Goal: Task Accomplishment & Management: Manage account settings

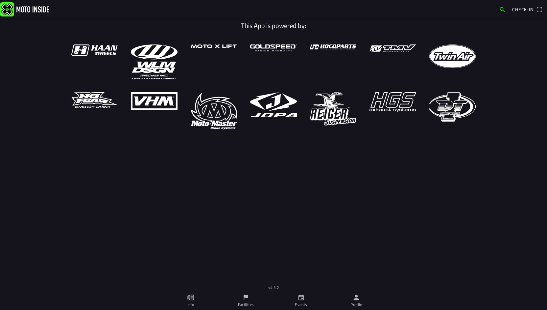
click at [301, 298] on icon "calendar" at bounding box center [301, 296] width 7 height 7
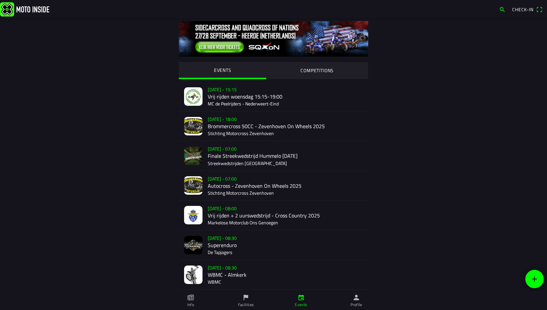
click at [264, 190] on div "[DATE] - 07:00 Autocross - [GEOGRAPHIC_DATA] On Wheels 2025 Stichting Motorcros…" at bounding box center [285, 185] width 155 height 29
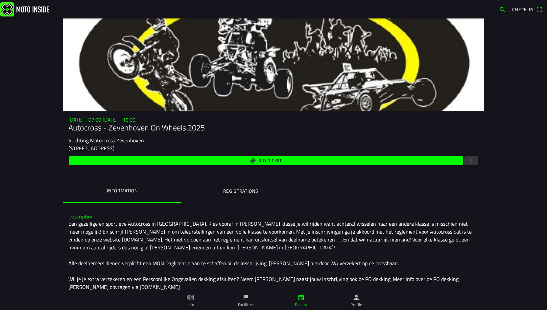
click at [472, 161] on button "button" at bounding box center [471, 160] width 14 height 9
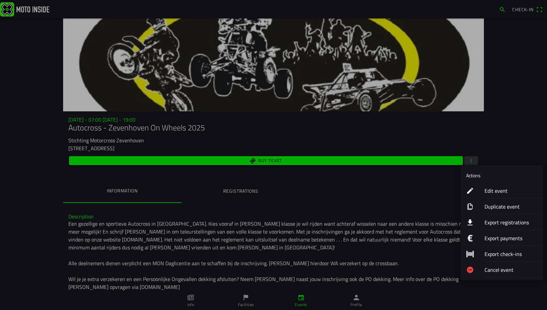
click at [513, 188] on ion-label "Edit event" at bounding box center [511, 191] width 53 height 8
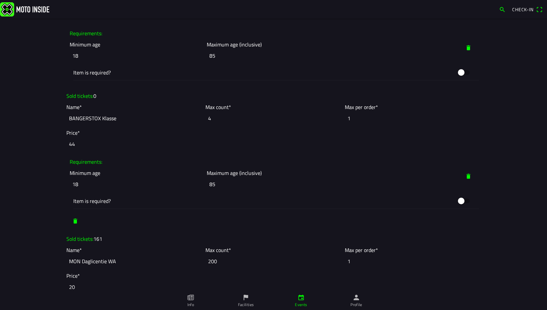
scroll to position [1184, 0]
click at [239, 115] on input "4" at bounding box center [274, 119] width 136 height 14
type input "0"
click at [420, 149] on input "44" at bounding box center [273, 144] width 414 height 14
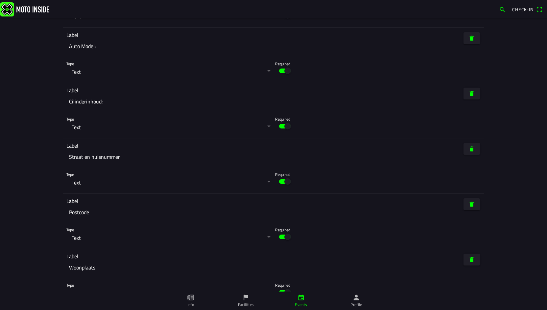
scroll to position [3008, 0]
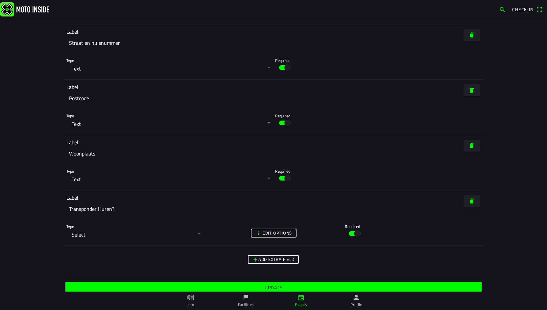
click at [262, 281] on span "Update" at bounding box center [273, 287] width 406 height 12
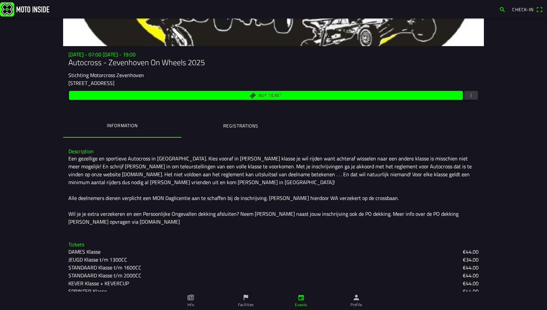
scroll to position [14, 0]
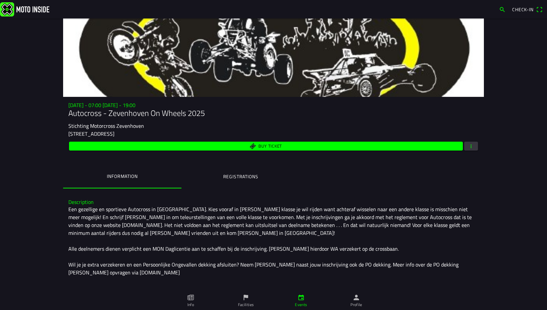
click at [232, 148] on span "Buy ticket" at bounding box center [266, 145] width 386 height 9
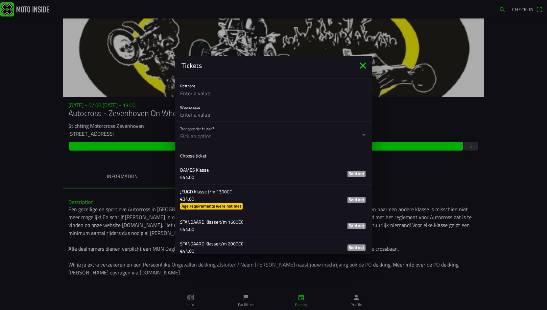
scroll to position [493, 0]
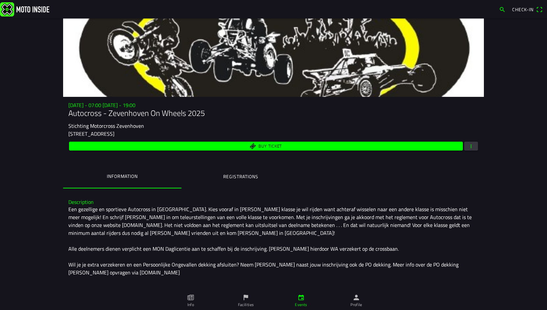
click at [463, 181] on ion-backdrop at bounding box center [273, 155] width 547 height 310
click at [454, 142] on span "Buy ticket" at bounding box center [266, 145] width 386 height 9
click at [468, 143] on span "button" at bounding box center [471, 145] width 6 height 9
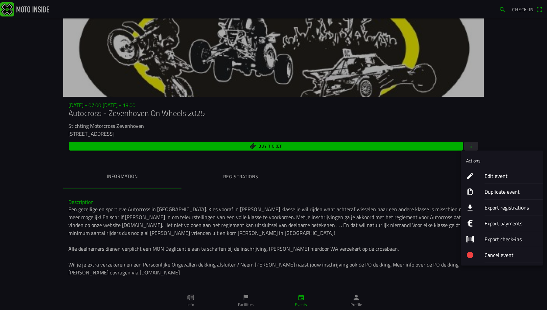
click at [521, 175] on ion-label "Edit event" at bounding box center [511, 176] width 53 height 8
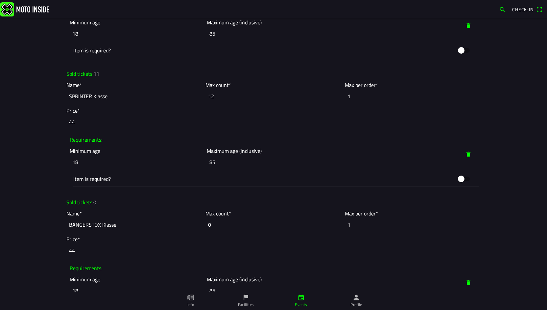
scroll to position [1118, 0]
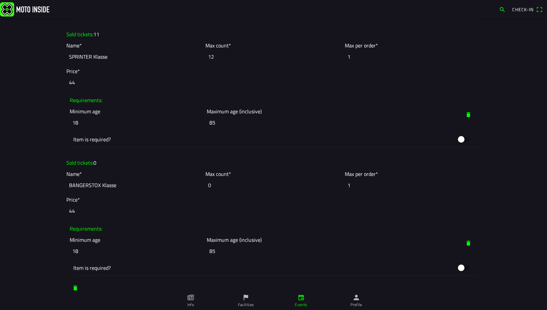
click at [76, 163] on ion-label "Sold tickets: 0" at bounding box center [81, 163] width 30 height 8
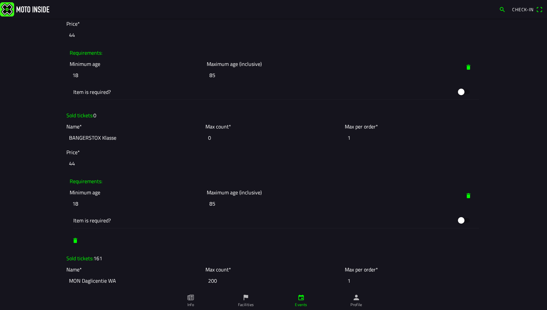
scroll to position [1151, 0]
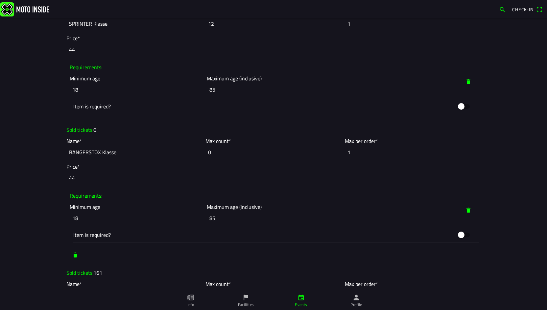
click at [468, 210] on span "button" at bounding box center [468, 210] width 7 height 12
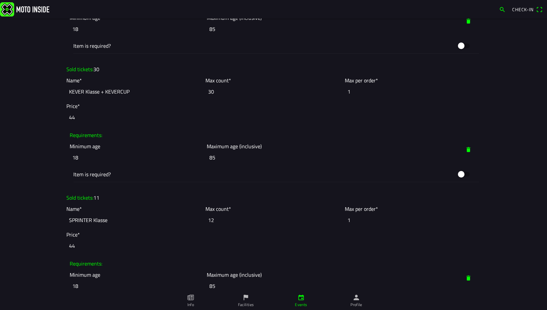
scroll to position [1085, 0]
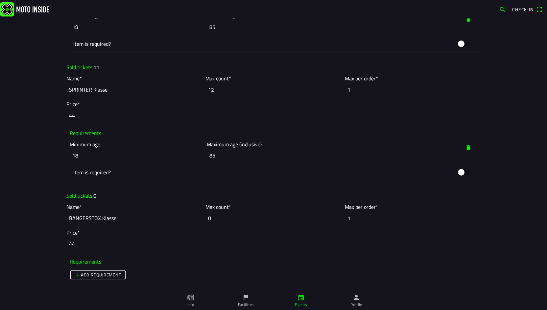
click at [206, 206] on ion-label "Max count*" at bounding box center [219, 207] width 26 height 8
click at [207, 214] on input "0" at bounding box center [274, 218] width 136 height 14
click at [365, 214] on input "1" at bounding box center [413, 218] width 136 height 14
click at [107, 220] on input "BANGERSTOX Klasse" at bounding box center [134, 218] width 136 height 14
click at [82, 218] on input "BANGERSTOX Klasse" at bounding box center [134, 218] width 136 height 14
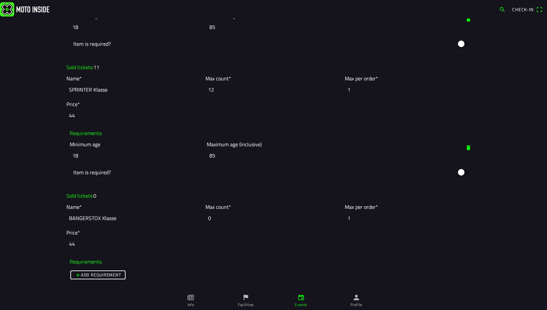
click at [63, 212] on ion-grid "Sold tickets: 0 Name* BANGERSTOX Klasse Max count* 0 Max per order* 1 Price* 44…" at bounding box center [273, 260] width 421 height 145
click at [130, 211] on input "BANGERSTOX Klasse" at bounding box center [134, 218] width 136 height 14
click at [119, 240] on input "44" at bounding box center [273, 243] width 414 height 14
click at [0, 0] on slot "Add requirement" at bounding box center [0, 0] width 0 height 0
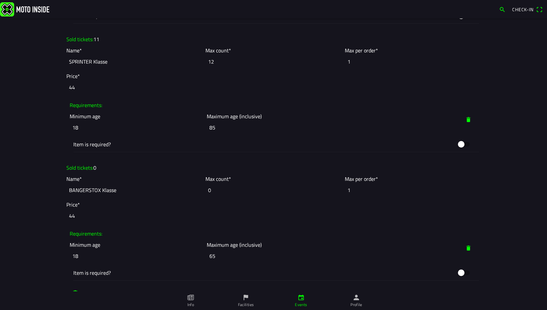
scroll to position [1151, 0]
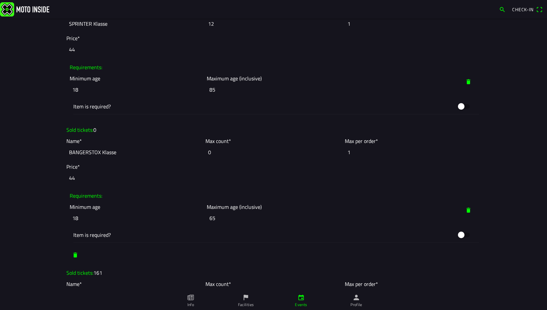
click at [518, 160] on main "Change photo Event name* Autocross - Zevenhoven On Wheels 2025 Description* Een…" at bounding box center [273, 163] width 547 height 291
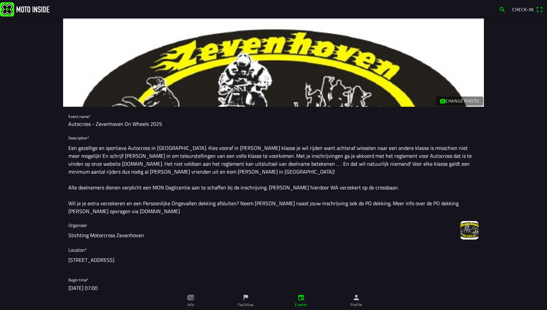
scroll to position [0, 0]
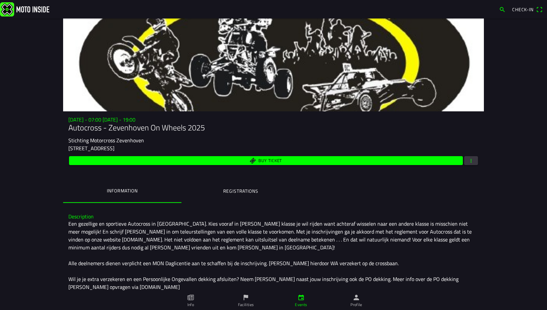
click at [469, 160] on span "button" at bounding box center [471, 160] width 6 height 9
click at [470, 160] on ion-backdrop at bounding box center [273, 155] width 547 height 310
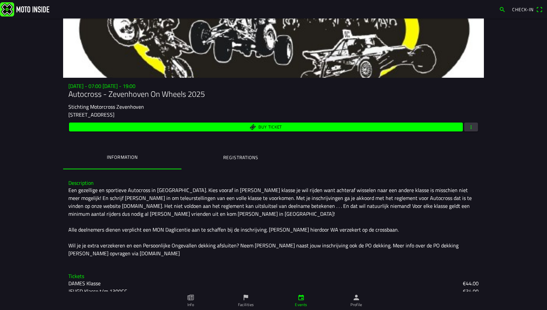
scroll to position [113, 0]
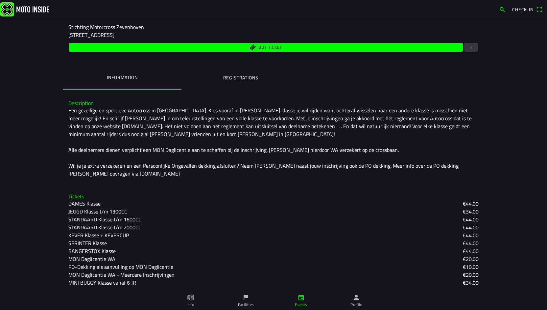
click at [235, 74] on ion-label "Registrations" at bounding box center [240, 77] width 35 height 7
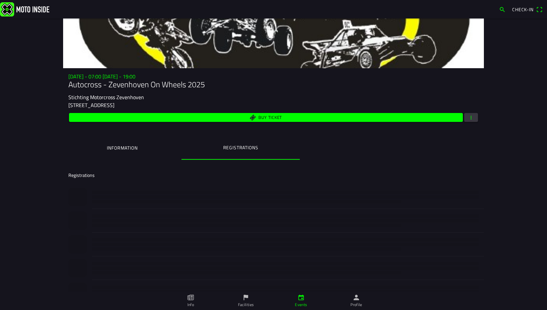
scroll to position [99, 0]
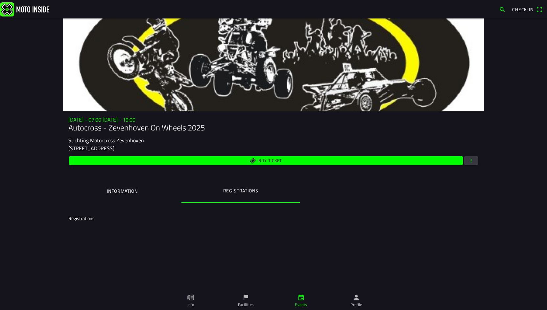
scroll to position [0, 0]
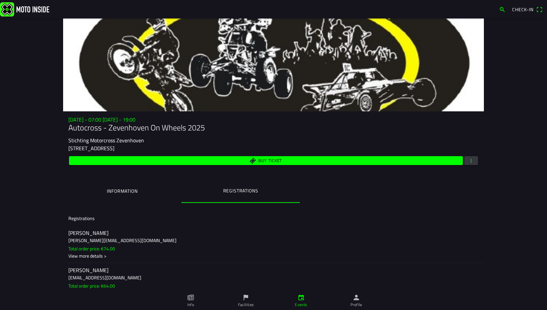
click at [243, 196] on button "Registrations" at bounding box center [241, 191] width 118 height 22
click at [473, 158] on button "button" at bounding box center [471, 160] width 14 height 9
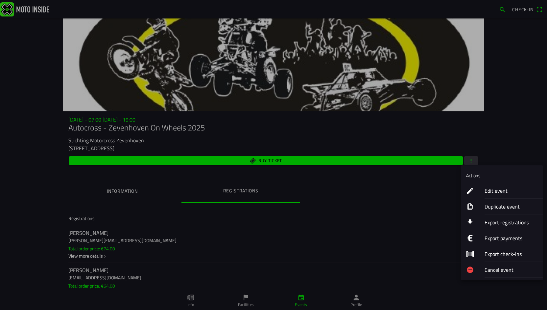
click at [506, 187] on ion-label "Edit event" at bounding box center [511, 191] width 53 height 8
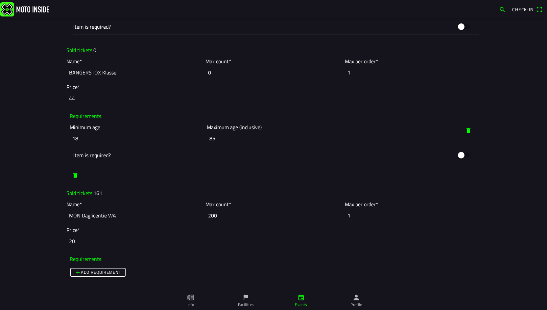
scroll to position [1217, 0]
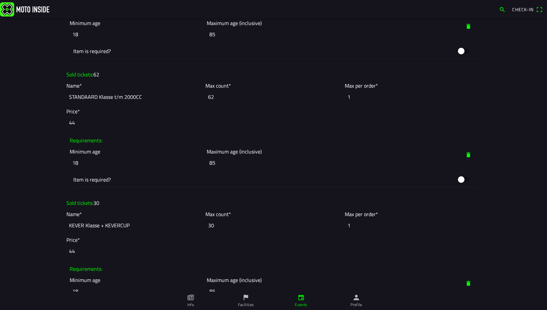
scroll to position [954, 0]
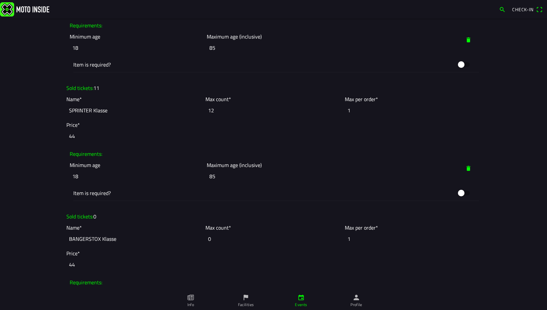
scroll to position [1085, 0]
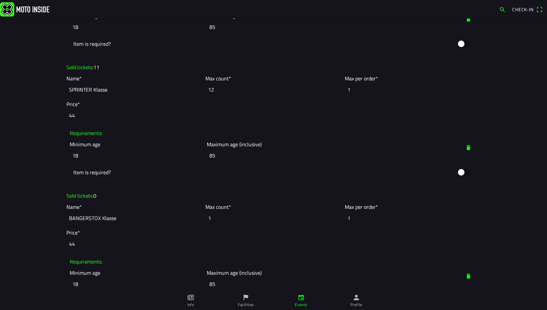
type input "1"
click at [335, 213] on input "1" at bounding box center [274, 218] width 136 height 14
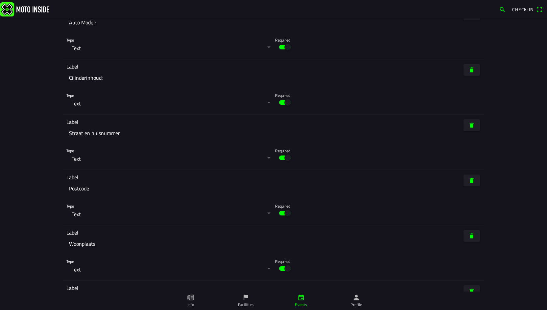
scroll to position [3008, 0]
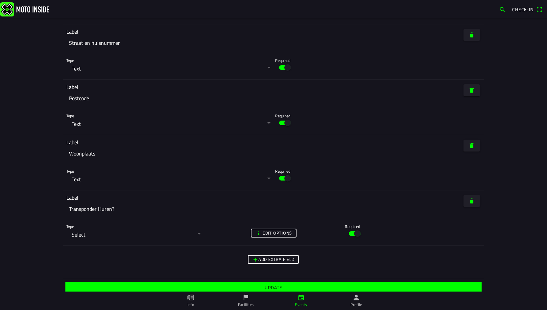
click at [0, 0] on slot "Edit options" at bounding box center [0, 0] width 0 height 0
click at [398, 198] on ion-backdrop at bounding box center [273, 155] width 547 height 310
click at [286, 281] on span "Update" at bounding box center [273, 287] width 406 height 12
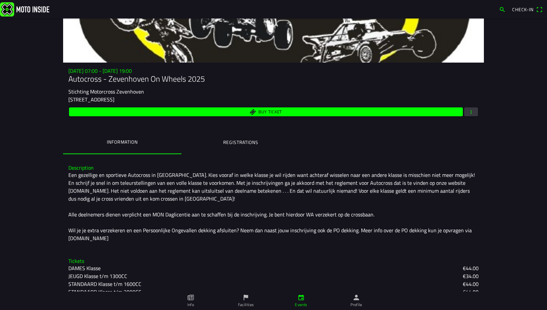
scroll to position [47, 0]
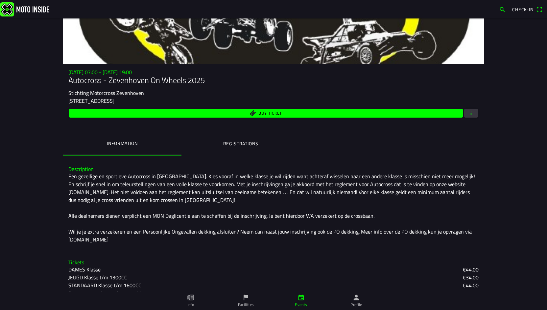
click at [326, 111] on span "Buy ticket" at bounding box center [266, 113] width 386 height 9
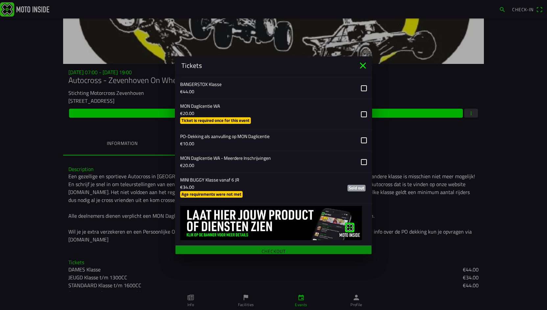
scroll to position [569, 0]
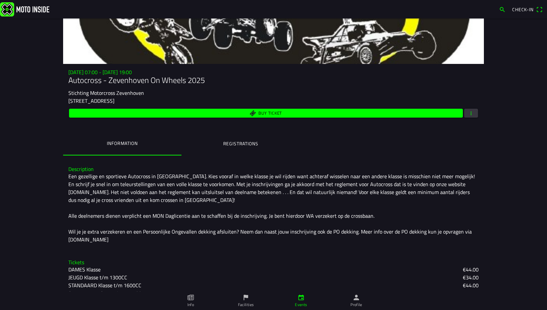
click at [480, 153] on ion-backdrop at bounding box center [273, 155] width 547 height 310
click at [468, 112] on span "button" at bounding box center [471, 113] width 6 height 9
click at [521, 105] on ion-backdrop at bounding box center [273, 155] width 547 height 310
